Goal: Information Seeking & Learning: Find specific fact

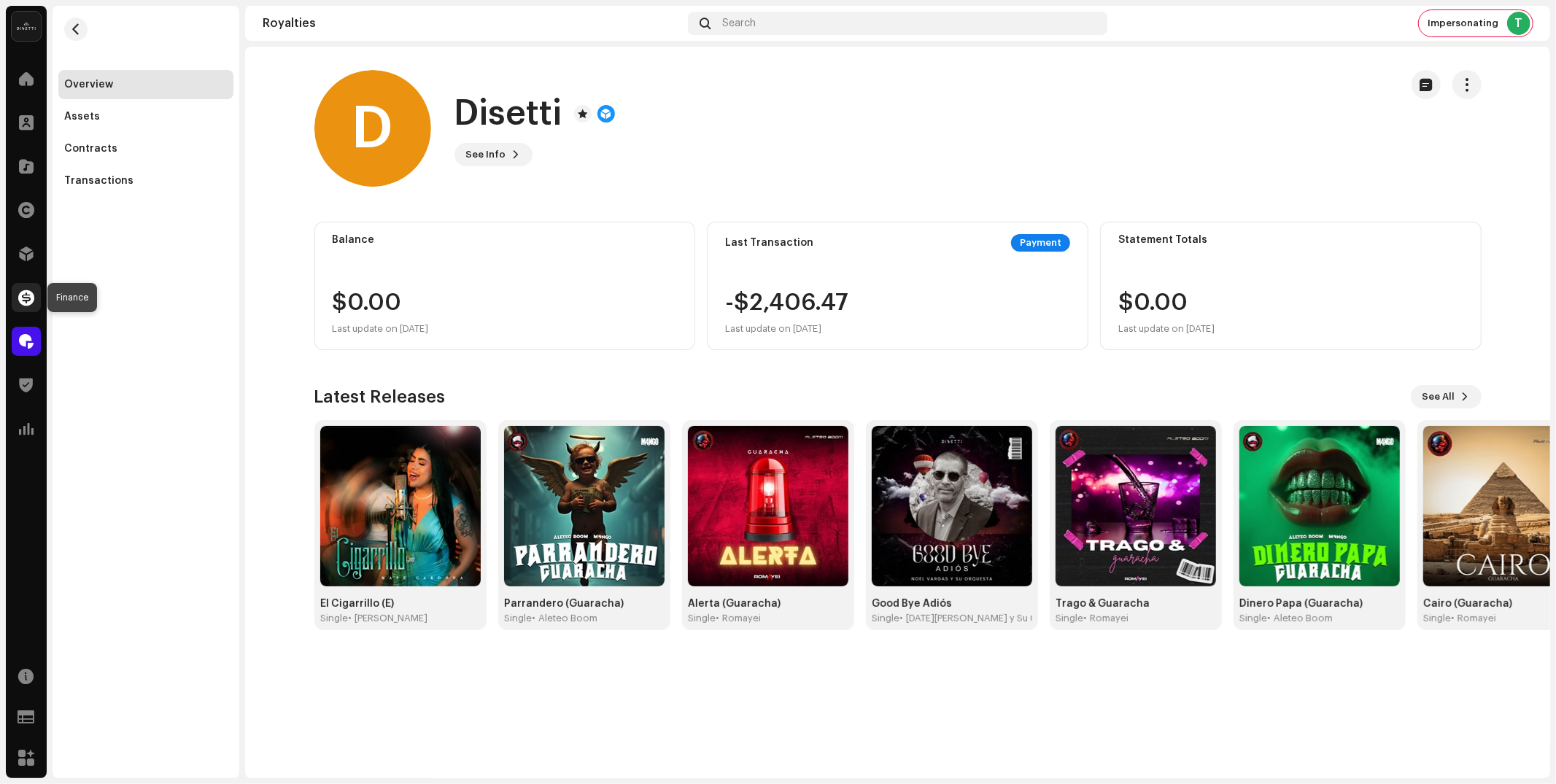
click at [27, 300] on span at bounding box center [27, 297] width 16 height 12
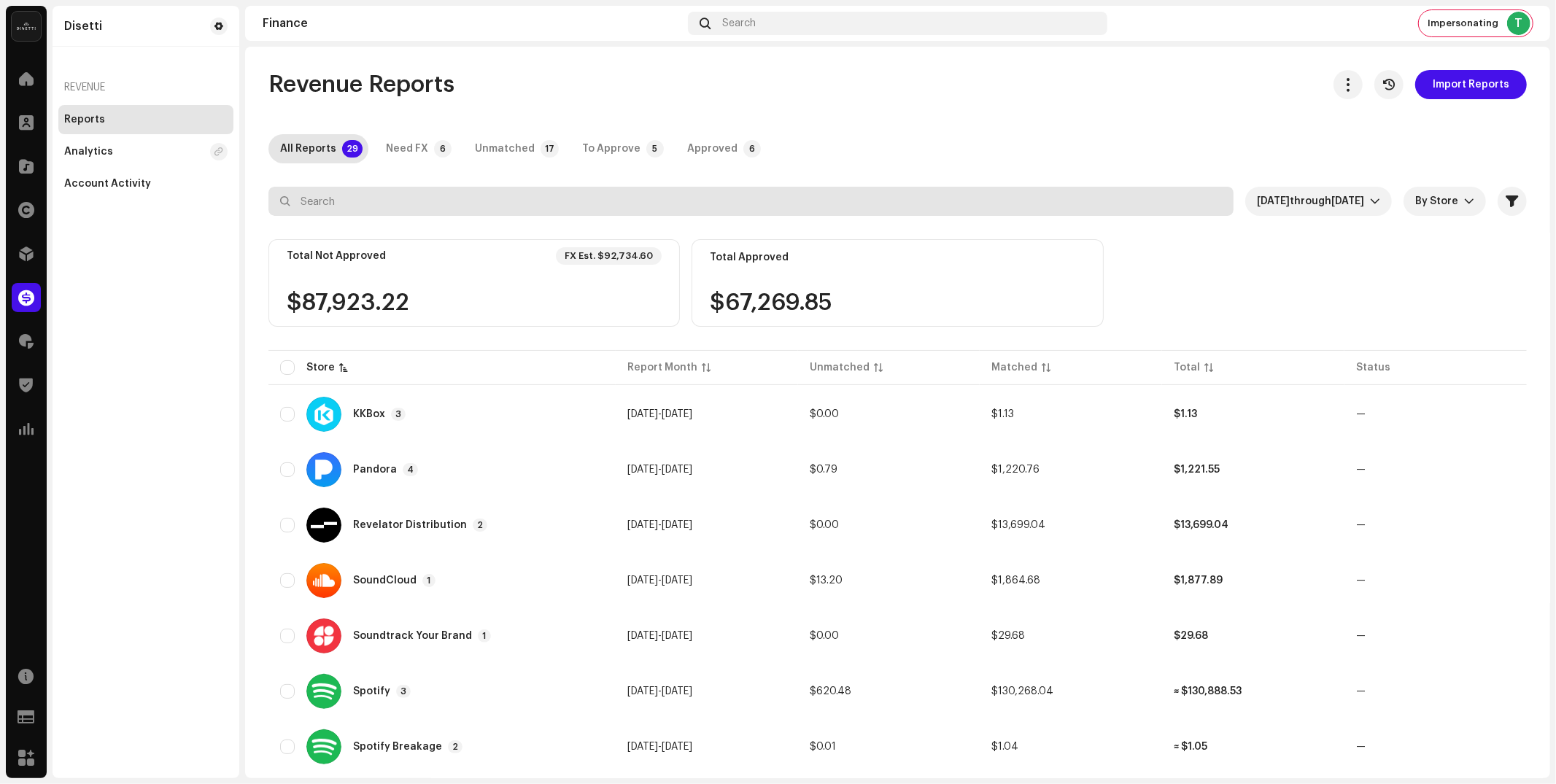
click at [899, 212] on input "text" at bounding box center [751, 201] width 966 height 29
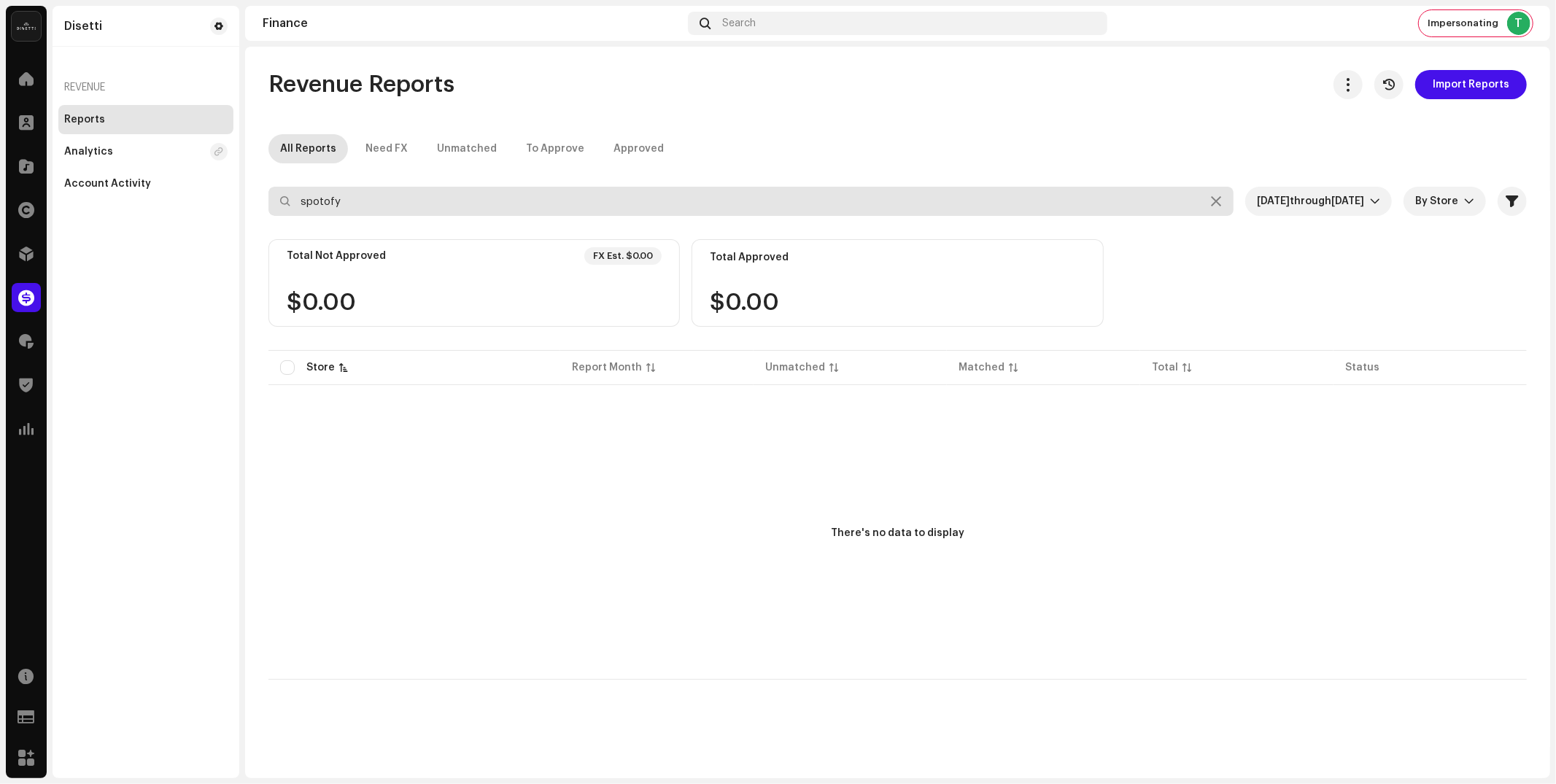
click at [330, 201] on input "spotofy" at bounding box center [751, 201] width 966 height 29
type input "spotify"
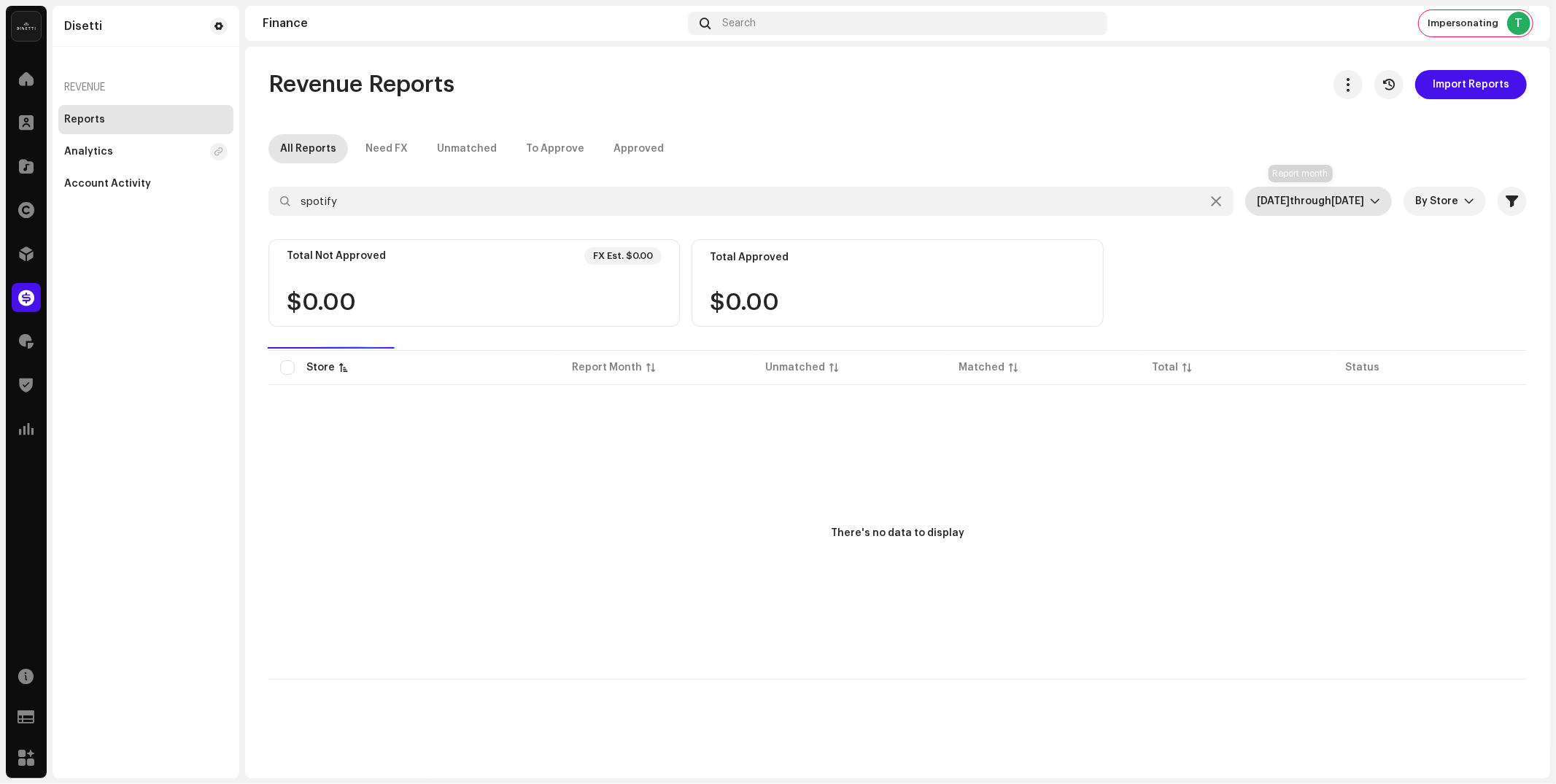
click at [1303, 205] on span "through" at bounding box center [1311, 201] width 42 height 10
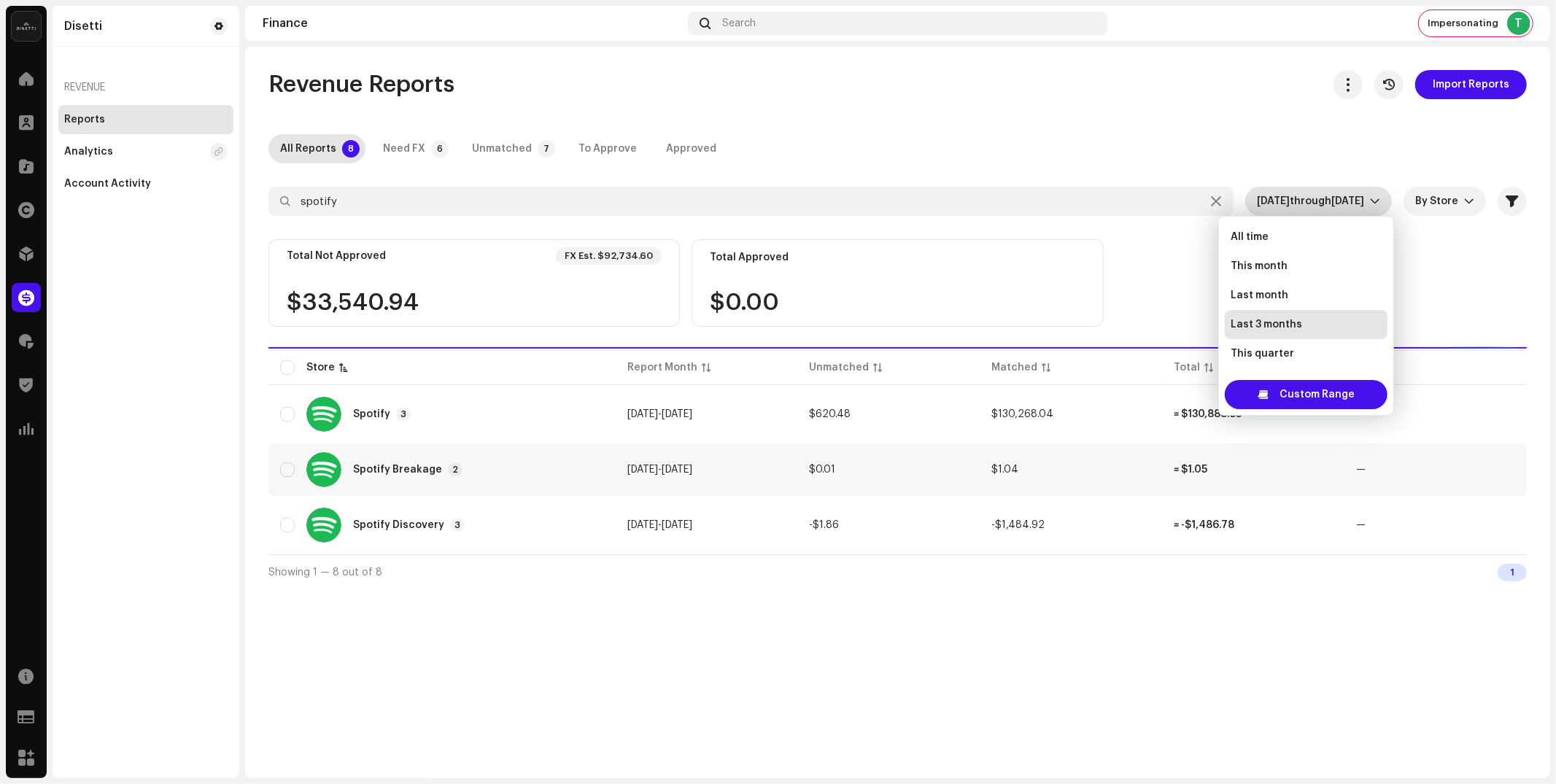
scroll to position [52, 0]
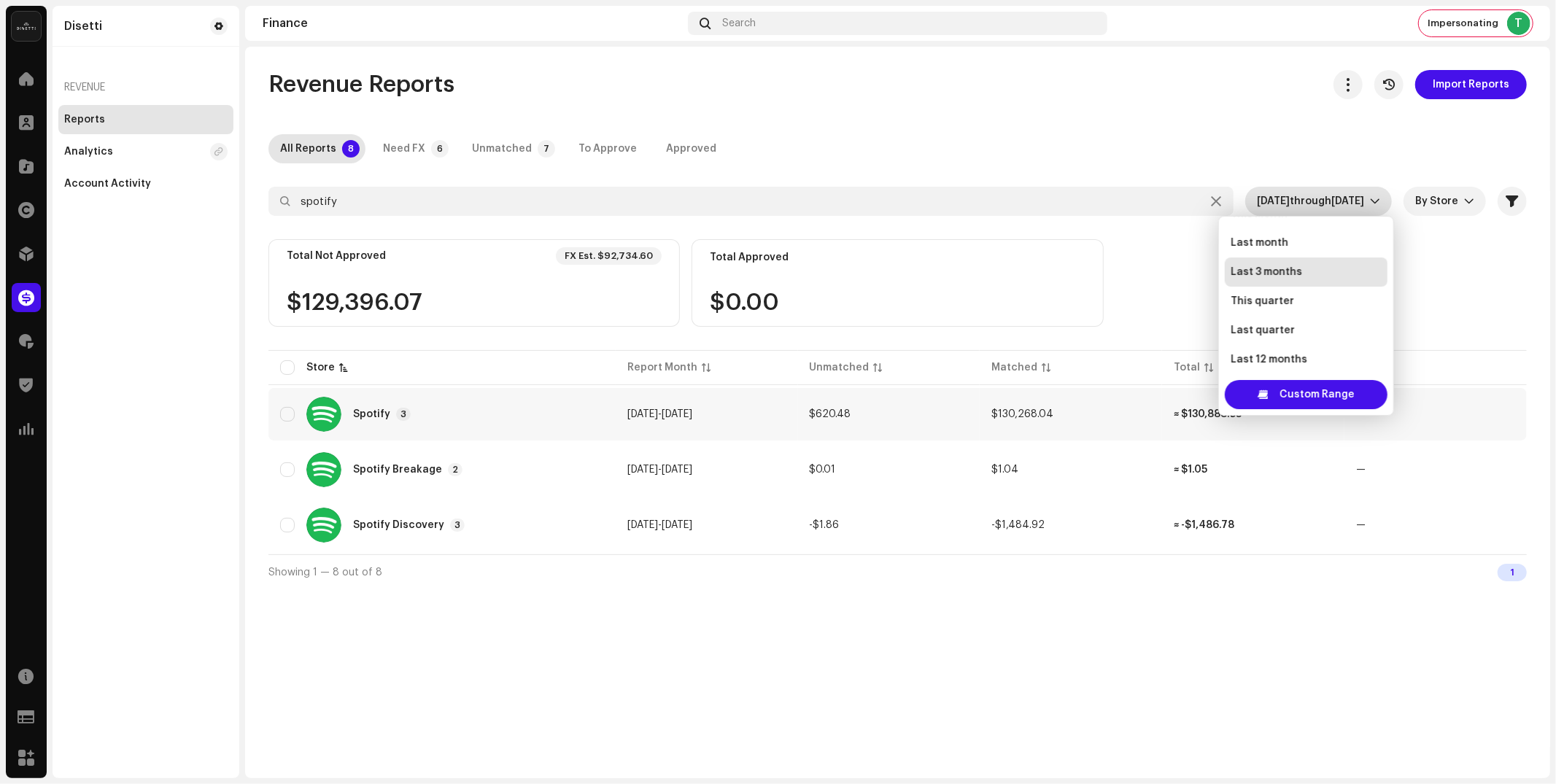
click at [426, 407] on div "Spotify 3" at bounding box center [442, 413] width 324 height 35
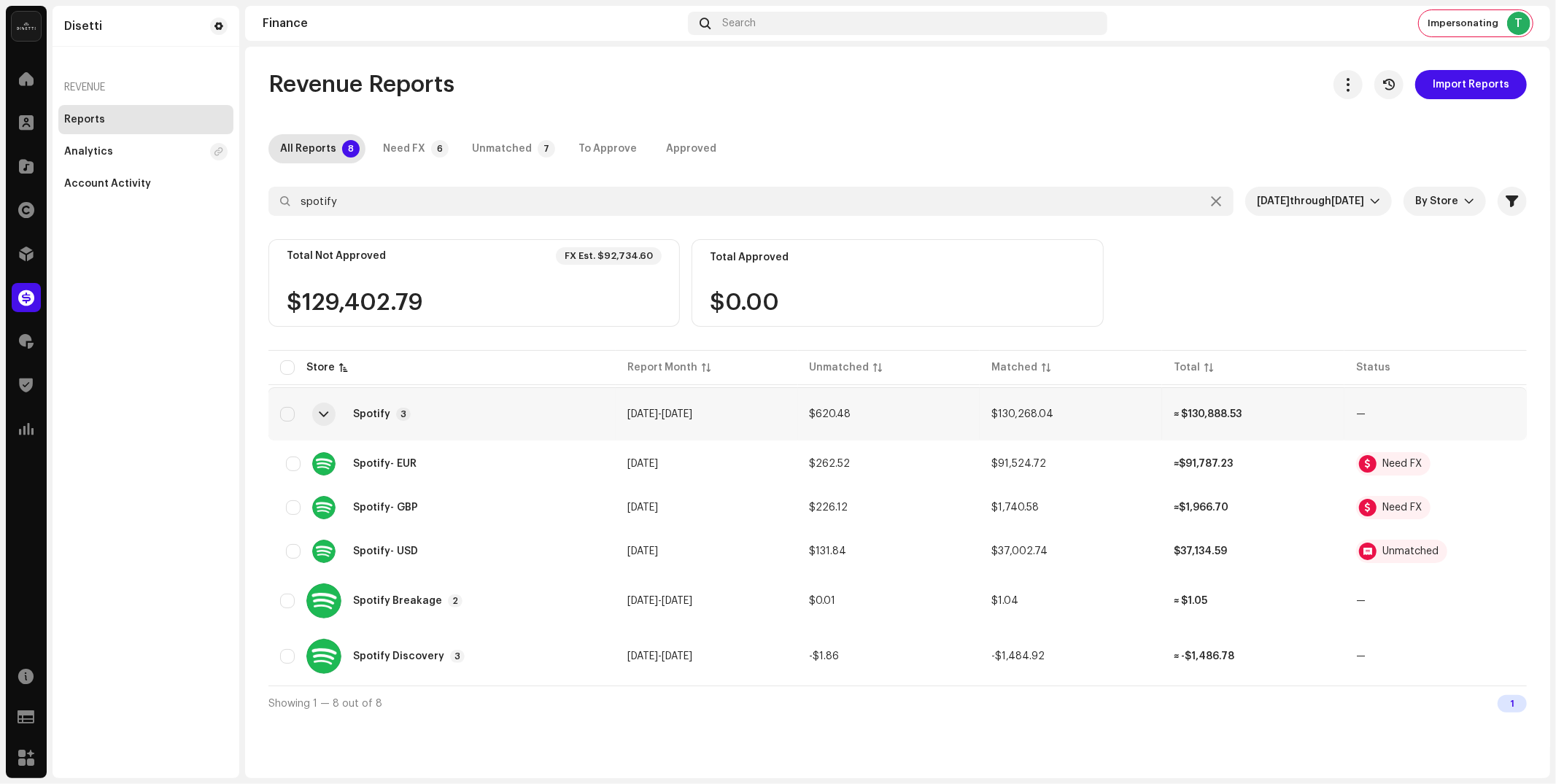
drag, startPoint x: 434, startPoint y: 424, endPoint x: 462, endPoint y: 424, distance: 28.0
click at [434, 424] on div "Spotify 3" at bounding box center [442, 413] width 324 height 35
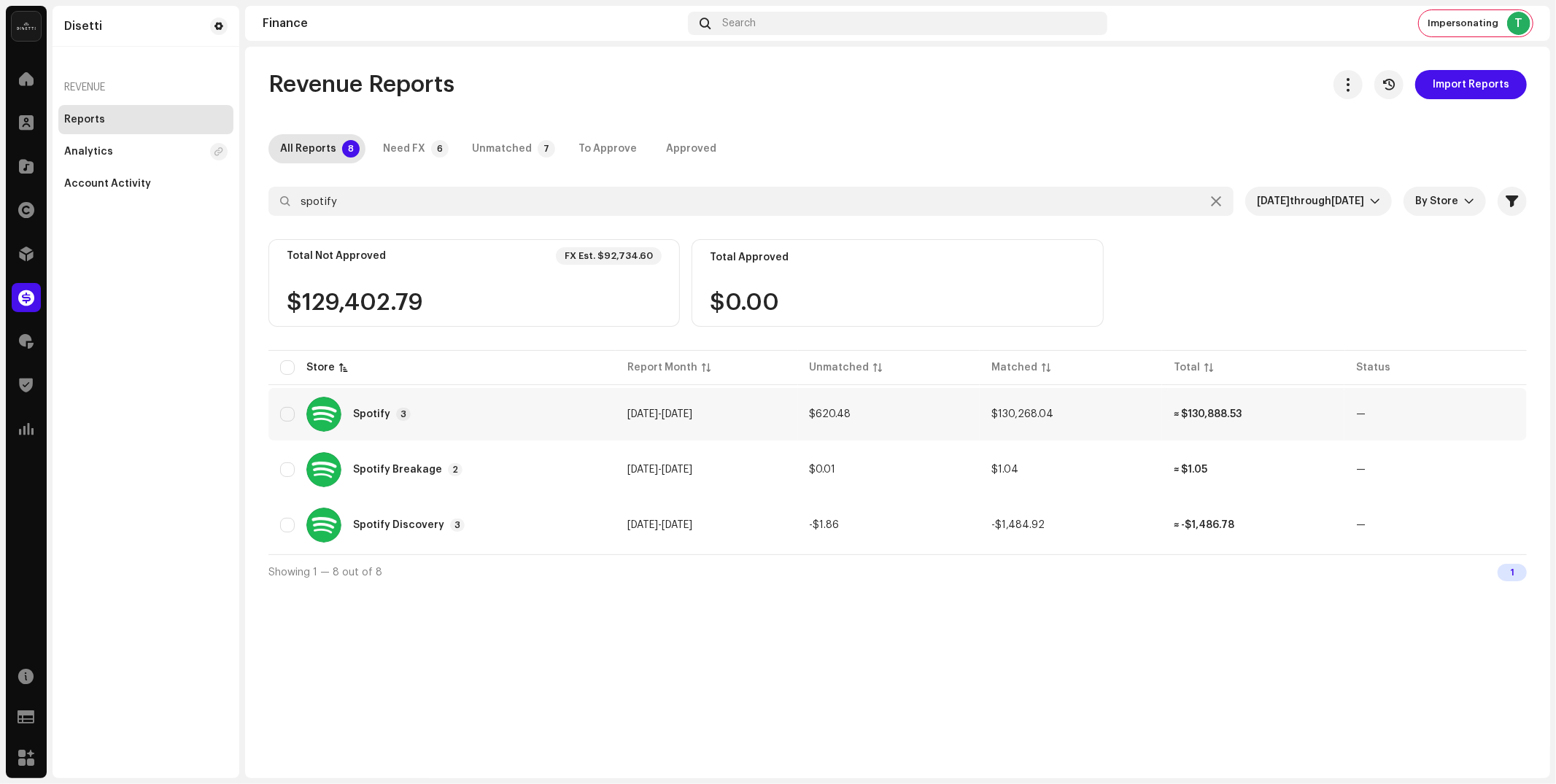
click at [377, 414] on div "Spotify" at bounding box center [372, 413] width 37 height 10
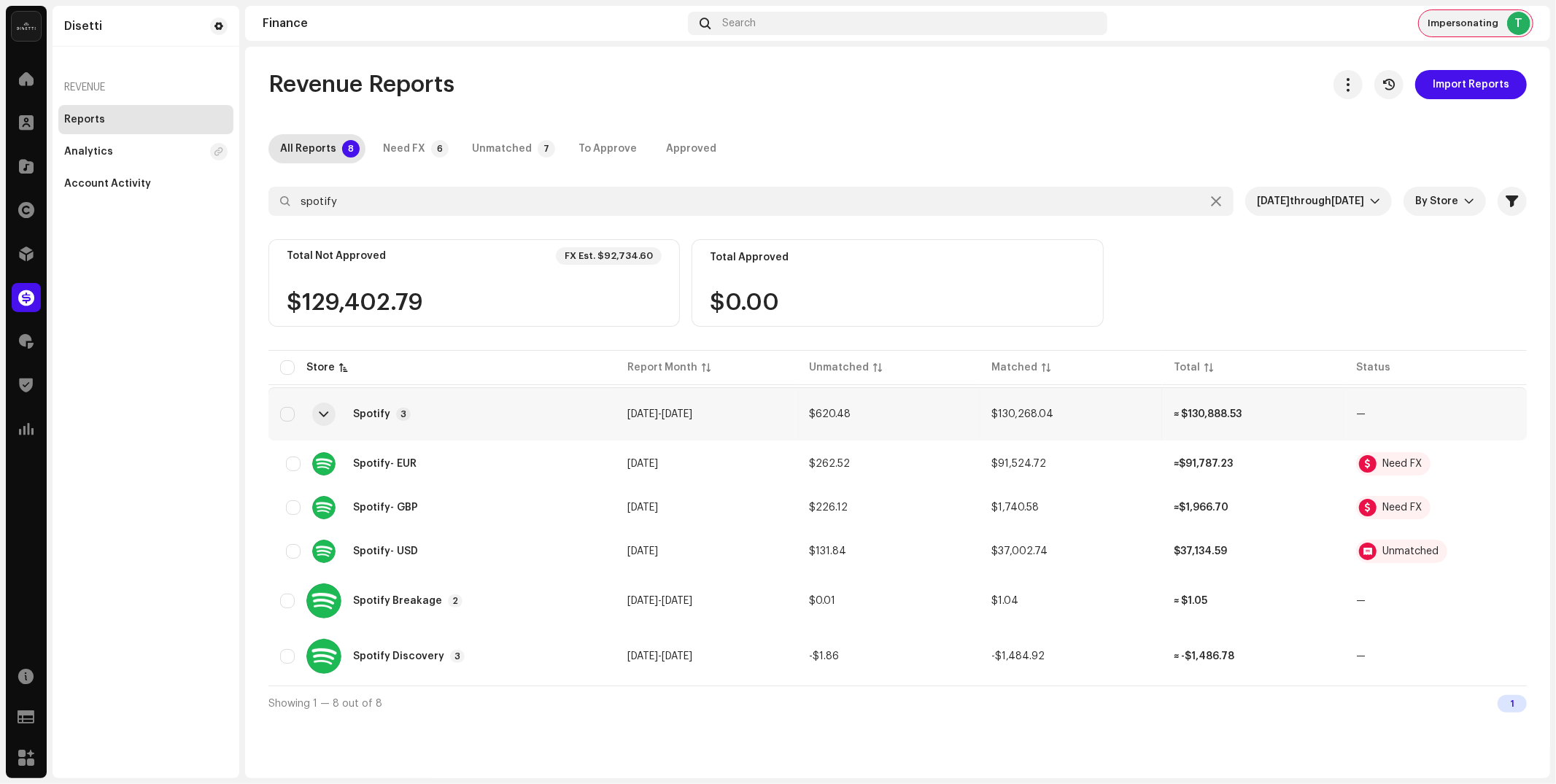
click at [1492, 30] on div "Impersonating T" at bounding box center [1476, 23] width 114 height 27
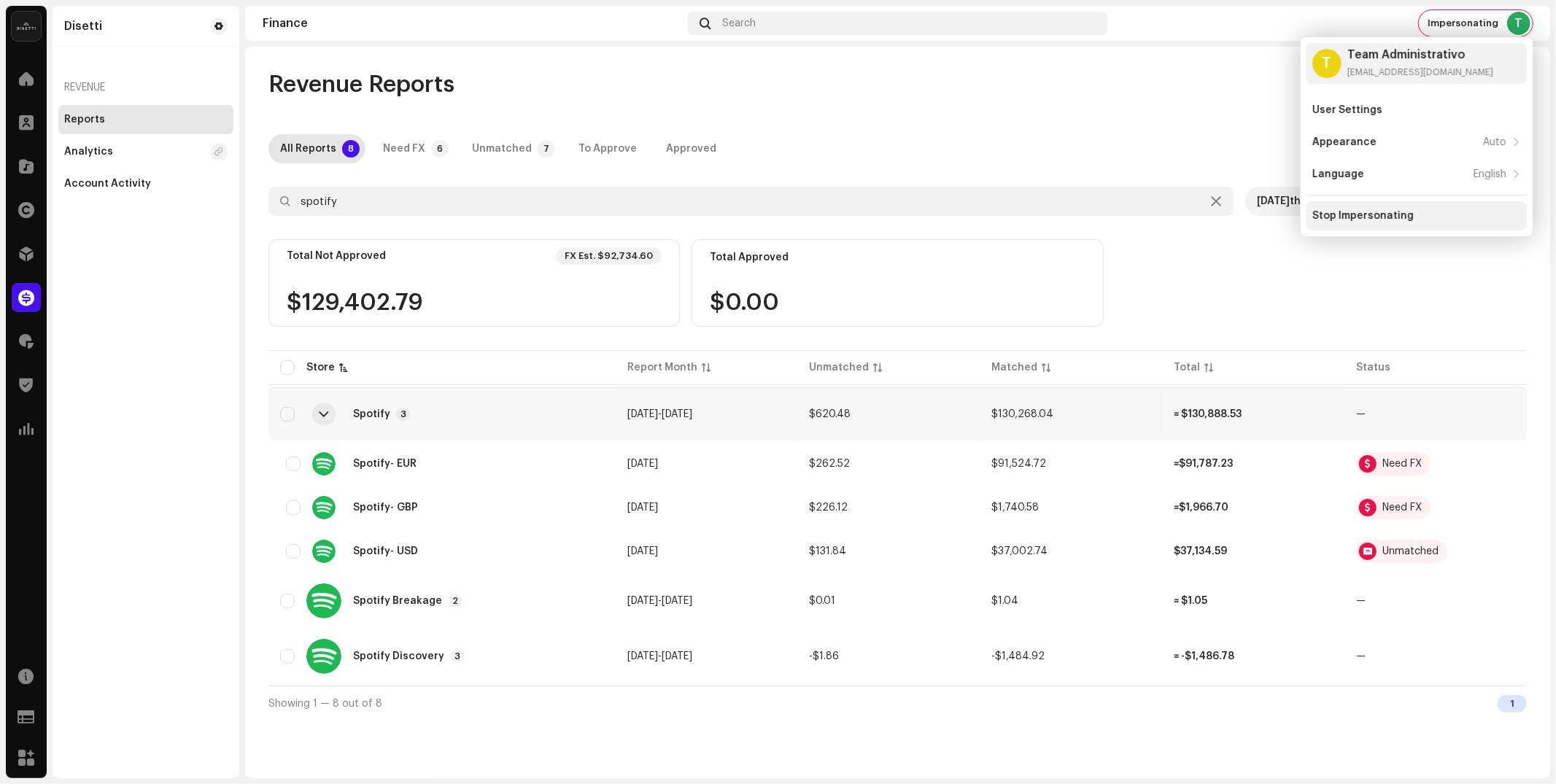
click at [1428, 219] on div "Stop Impersonating" at bounding box center [1416, 215] width 209 height 12
